Goal: Communication & Community: Answer question/provide support

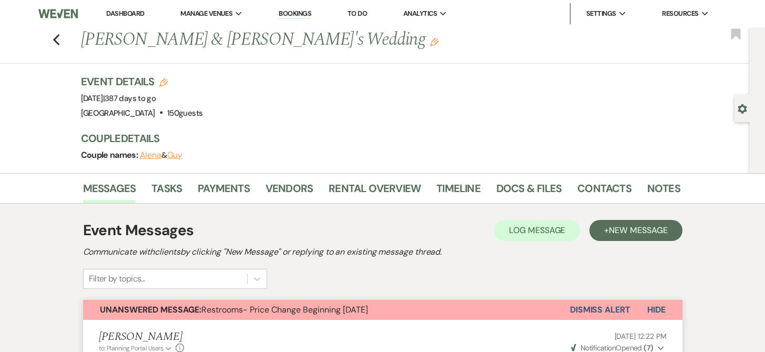
click at [299, 12] on link "Bookings" at bounding box center [295, 14] width 33 height 10
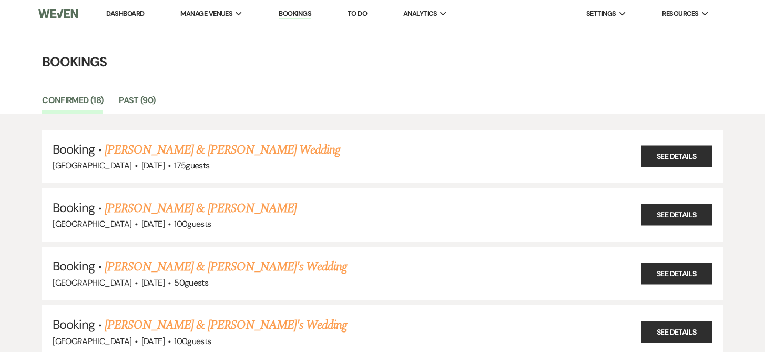
click at [133, 13] on link "Dashboard" at bounding box center [125, 13] width 38 height 9
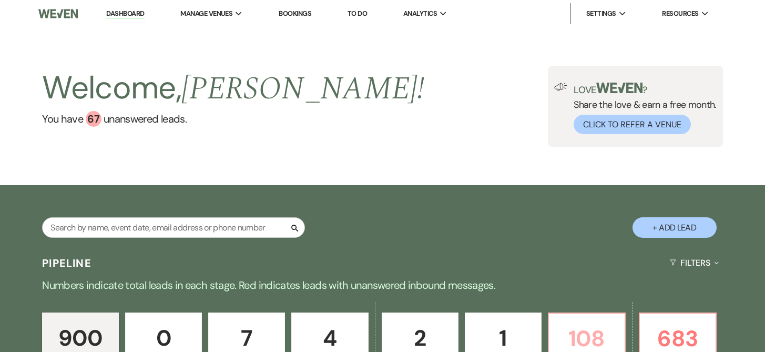
click at [604, 329] on p "108" at bounding box center [586, 338] width 63 height 35
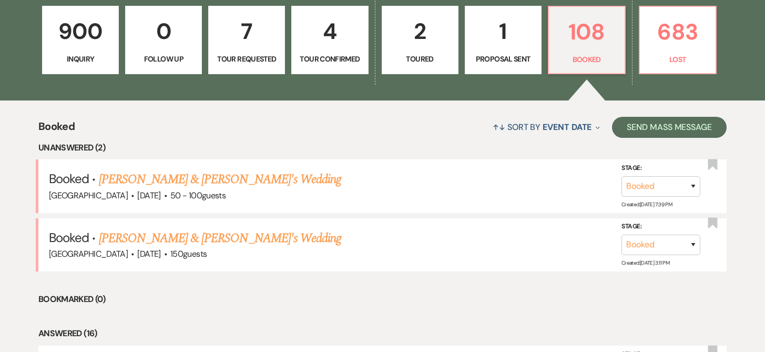
scroll to position [312, 0]
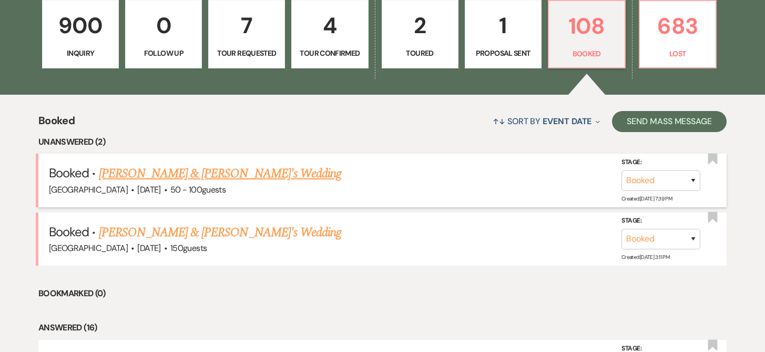
click at [174, 176] on link "[PERSON_NAME] & [PERSON_NAME]'s Wedding" at bounding box center [220, 173] width 243 height 19
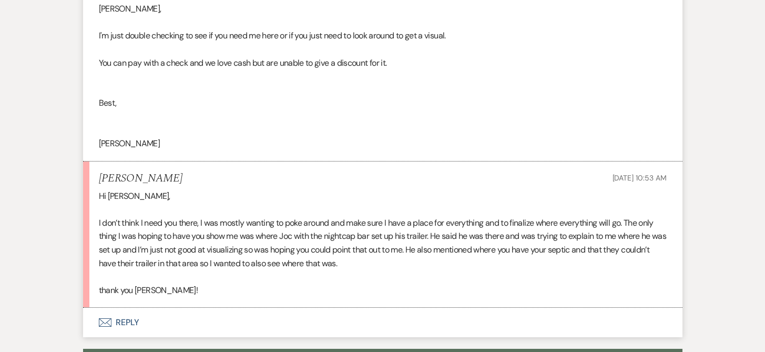
scroll to position [465, 0]
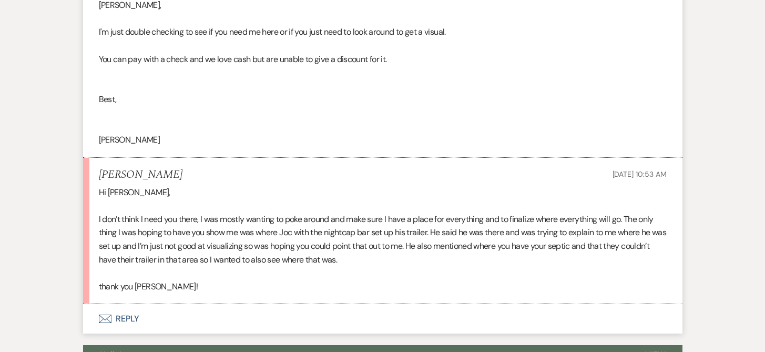
click at [127, 318] on button "Envelope Reply" at bounding box center [382, 318] width 599 height 29
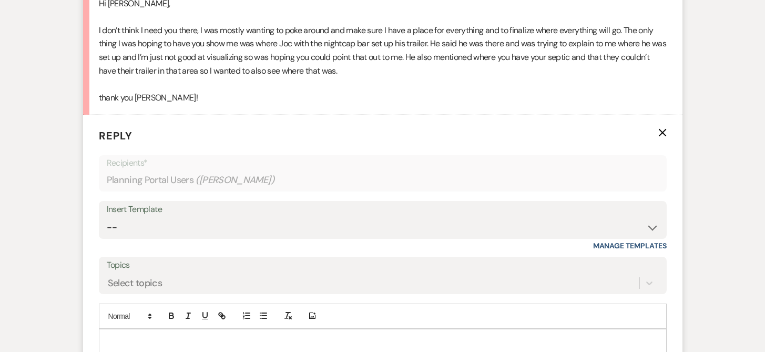
scroll to position [658, 0]
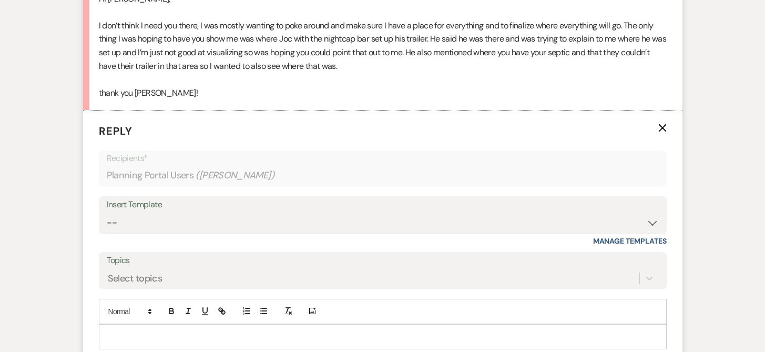
click at [116, 328] on div at bounding box center [382, 336] width 567 height 24
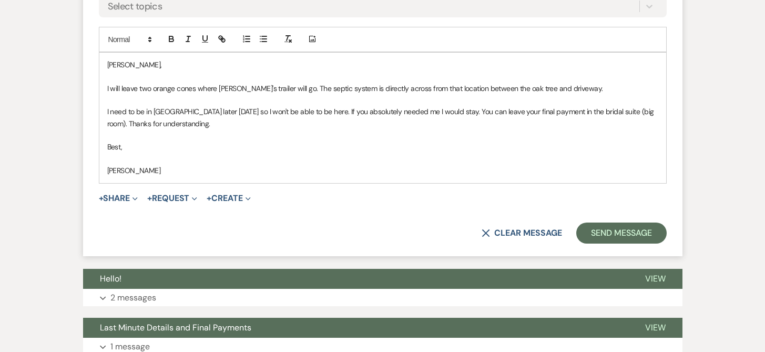
scroll to position [1070, 0]
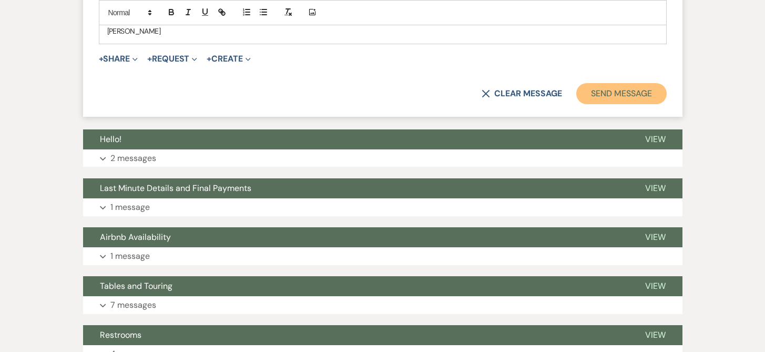
click at [625, 96] on button "Send Message" at bounding box center [621, 93] width 90 height 21
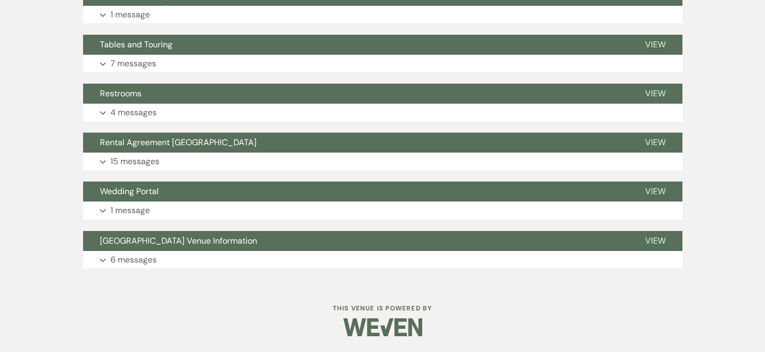
scroll to position [1105, 0]
